Goal: Find specific page/section: Find specific page/section

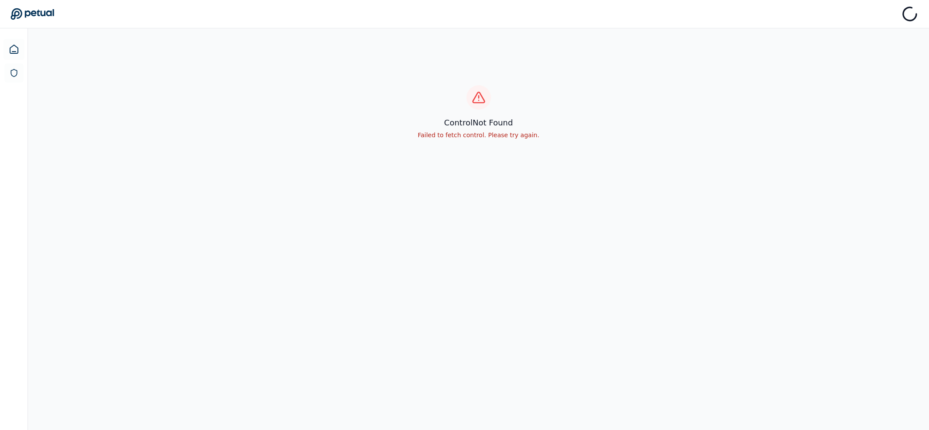
scroll to position [28, 0]
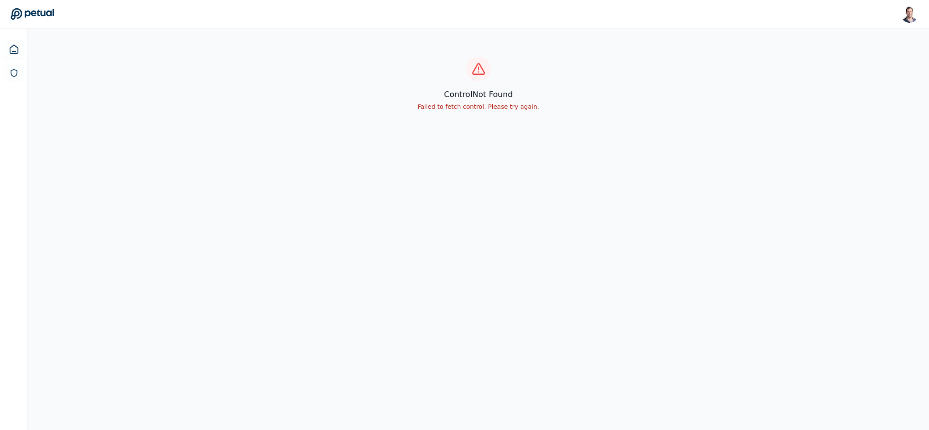
scroll to position [28, 0]
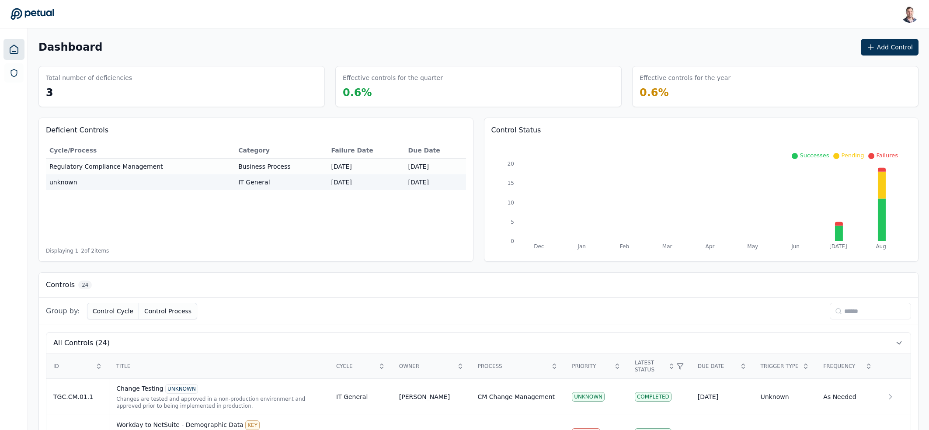
scroll to position [341, 0]
